Goal: Information Seeking & Learning: Learn about a topic

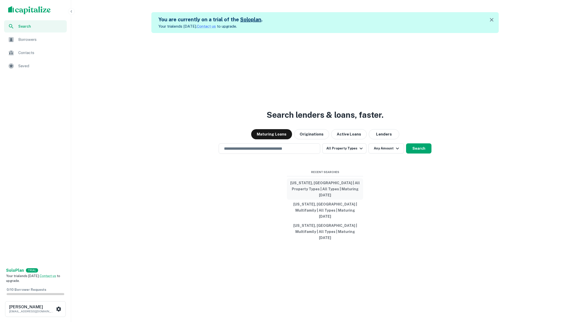
click at [324, 197] on button "California, USA | All Property Types | All Types | Maturing In 1 Year" at bounding box center [325, 188] width 76 height 21
type input "**********"
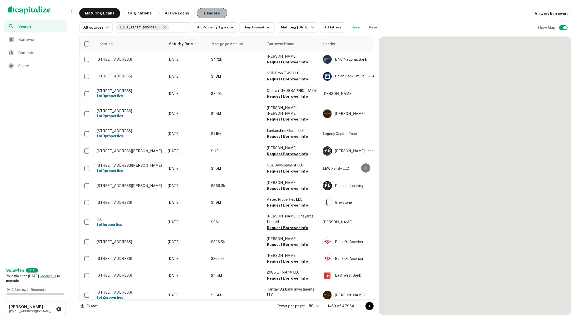
click at [208, 11] on button "Lenders" at bounding box center [212, 13] width 30 height 10
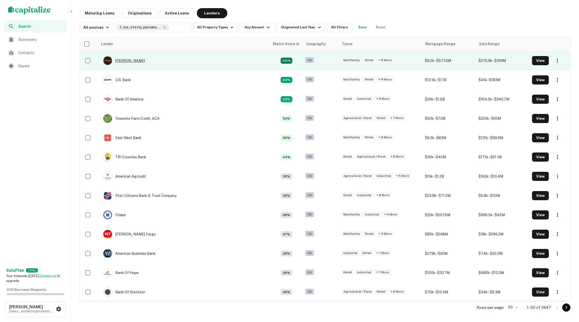
click at [129, 59] on div "J.p. Morgan" at bounding box center [124, 60] width 42 height 9
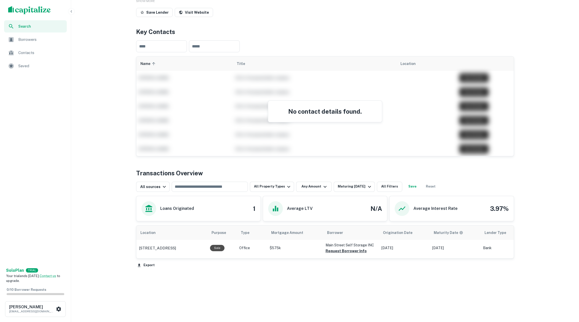
scroll to position [87, 0]
click at [176, 251] on p "440 E Main St Brownsburg, IN46112" at bounding box center [157, 248] width 37 height 6
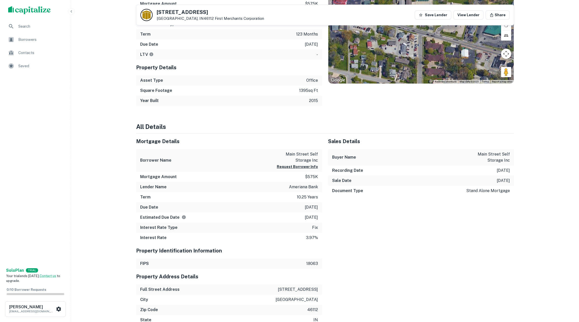
scroll to position [218, 0]
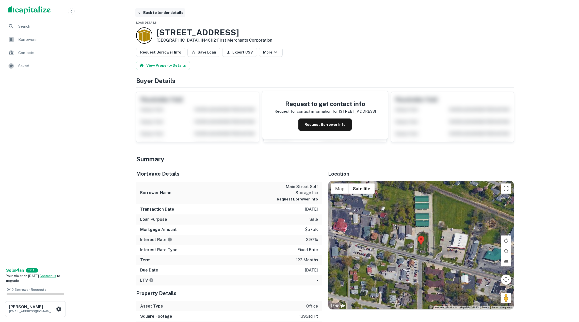
scroll to position [0, 0]
click at [160, 9] on button "Back to lender details" at bounding box center [160, 12] width 50 height 9
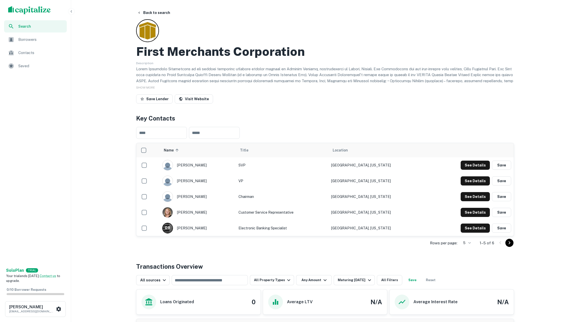
click at [331, 24] on div "First Merchants Corporation Description SHOW MORE Save Lender Visit Website" at bounding box center [325, 62] width 378 height 86
